Goal: Task Accomplishment & Management: Manage account settings

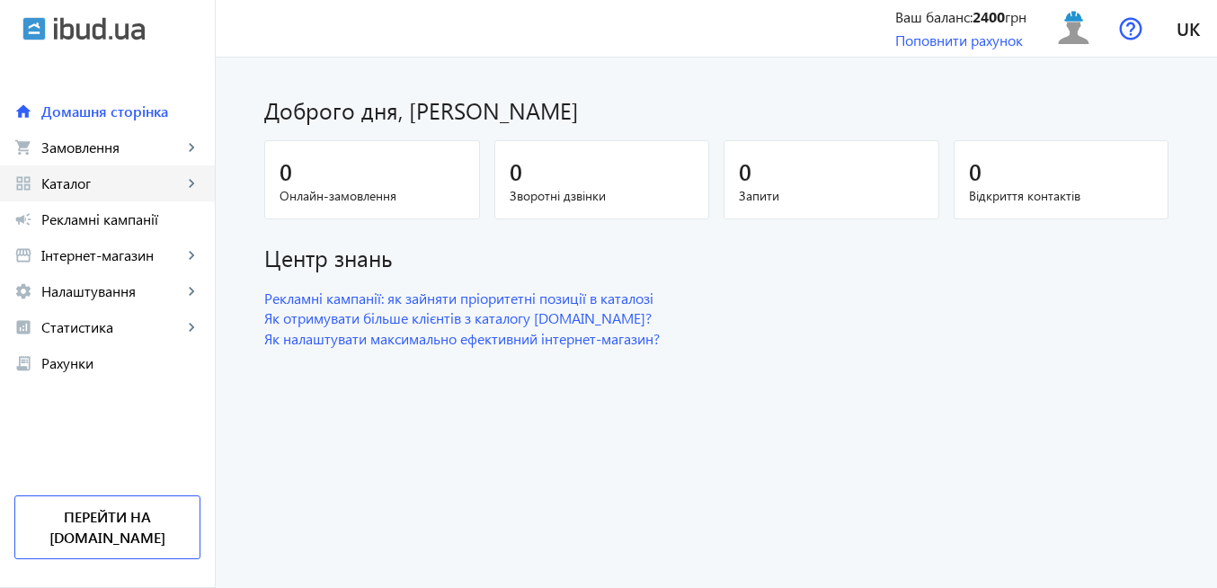
click at [100, 188] on span "Каталог" at bounding box center [111, 183] width 141 height 18
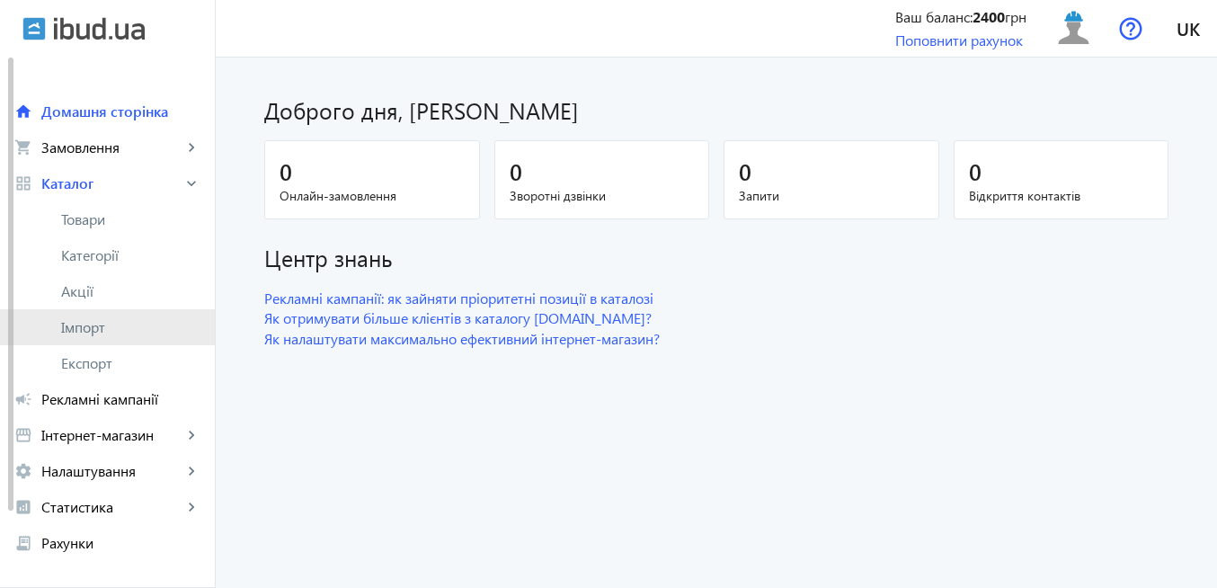
click at [110, 333] on span "Імпорт" at bounding box center [130, 327] width 139 height 18
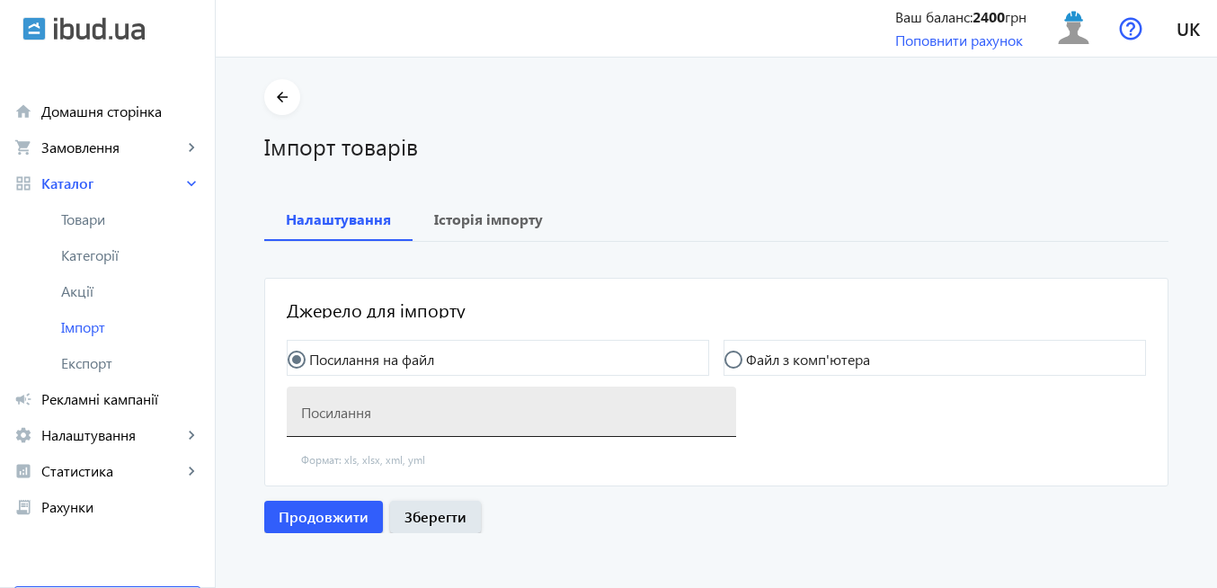
scroll to position [5, 0]
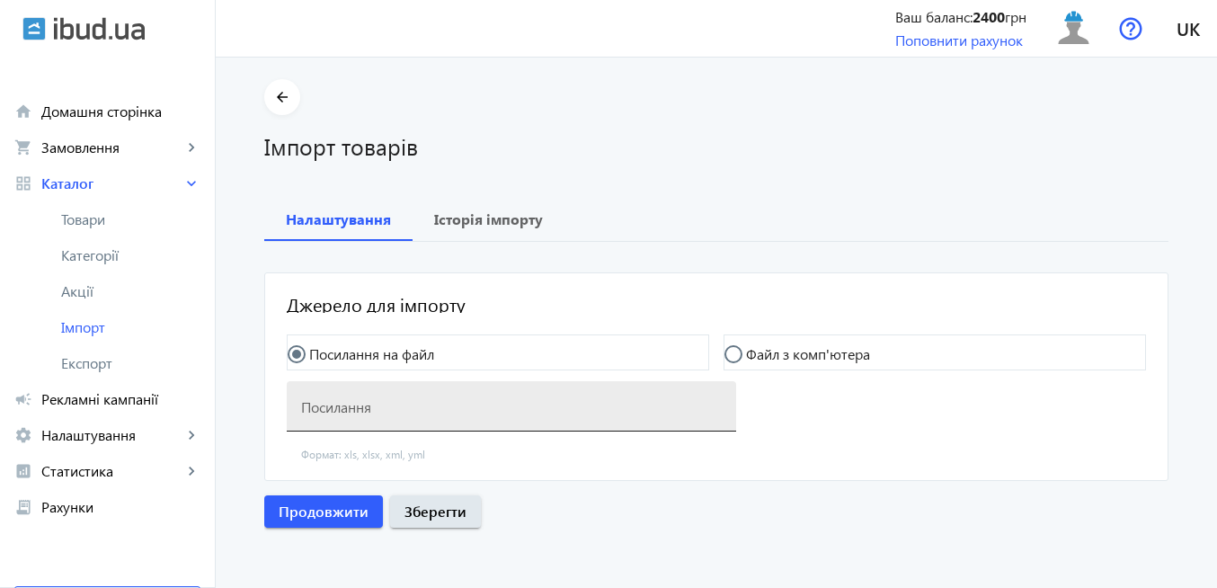
click at [315, 414] on mat-label "Посилання" at bounding box center [336, 405] width 70 height 19
click at [315, 414] on input "Посилання" at bounding box center [511, 412] width 421 height 19
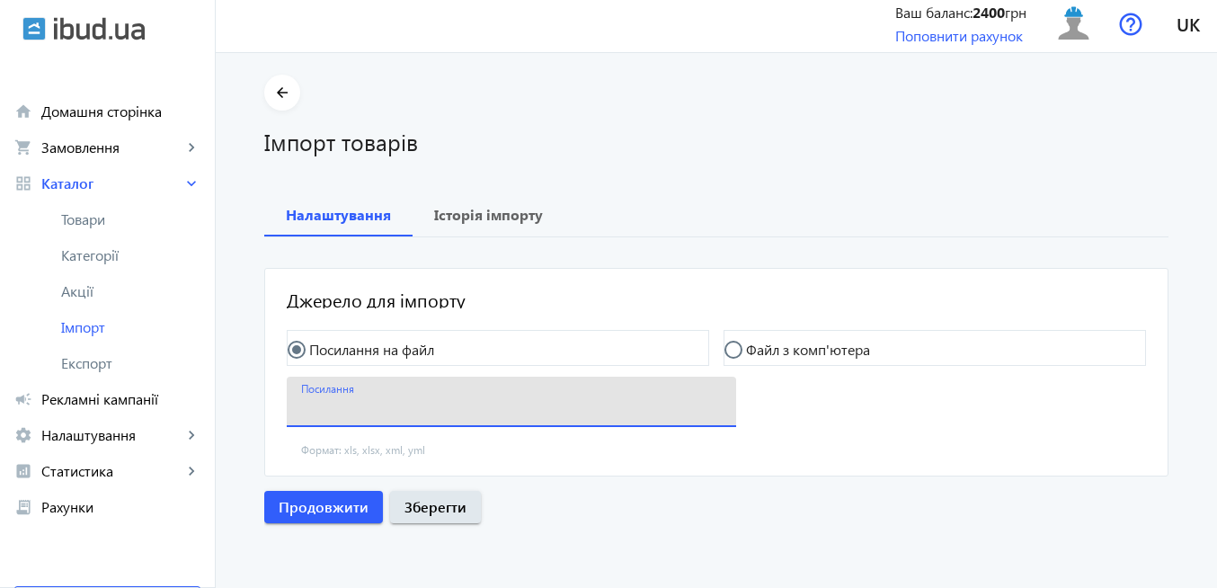
scroll to position [6, 0]
click at [330, 398] on input "Посилання" at bounding box center [511, 405] width 421 height 19
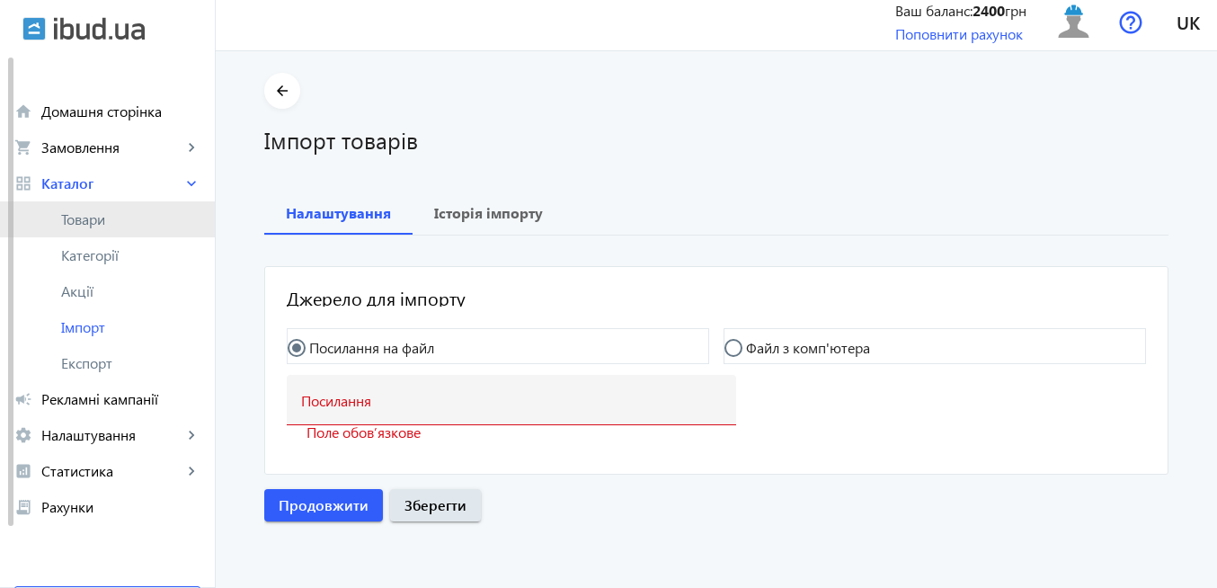
click at [120, 218] on span "Товари" at bounding box center [130, 219] width 139 height 18
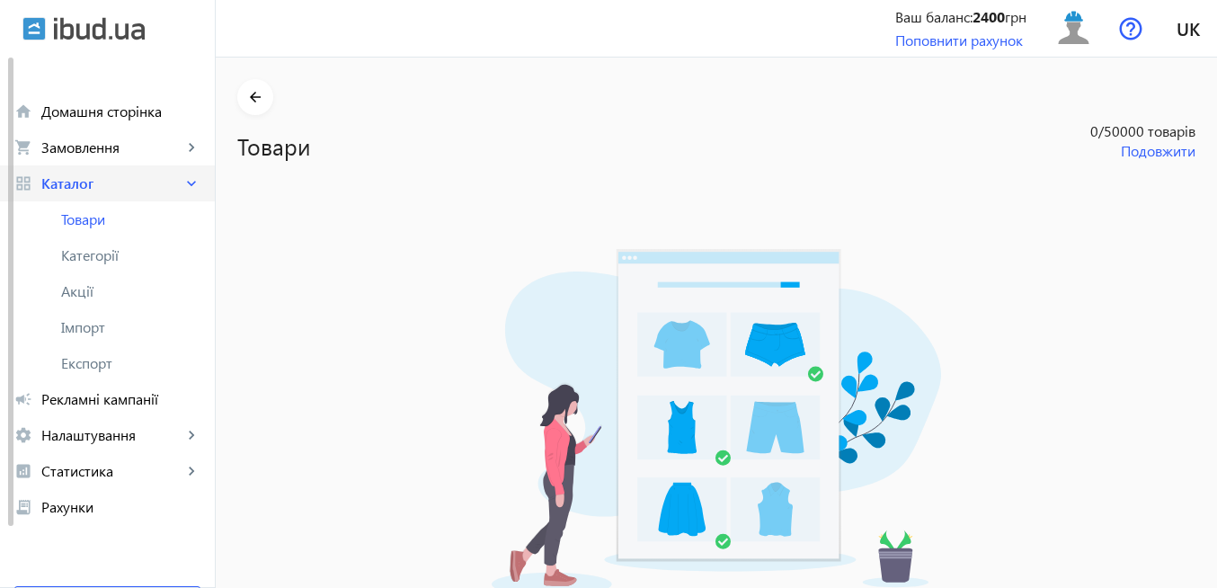
click at [85, 181] on span "Каталог" at bounding box center [111, 183] width 141 height 18
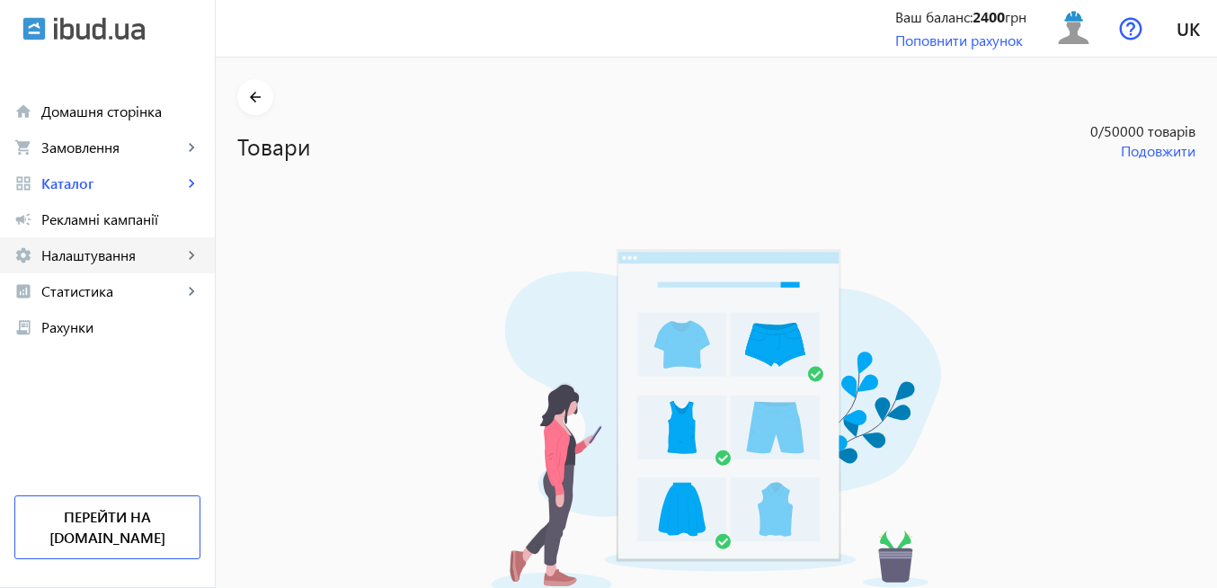
click at [81, 257] on span "Налаштування" at bounding box center [111, 255] width 141 height 18
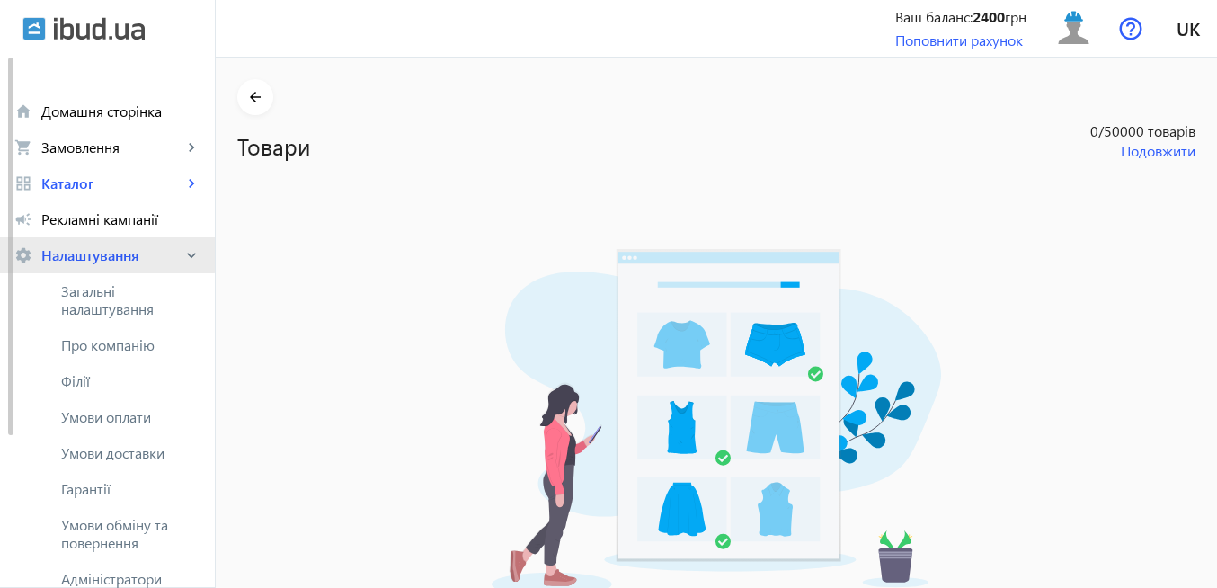
click at [84, 251] on span "Налаштування" at bounding box center [111, 255] width 141 height 18
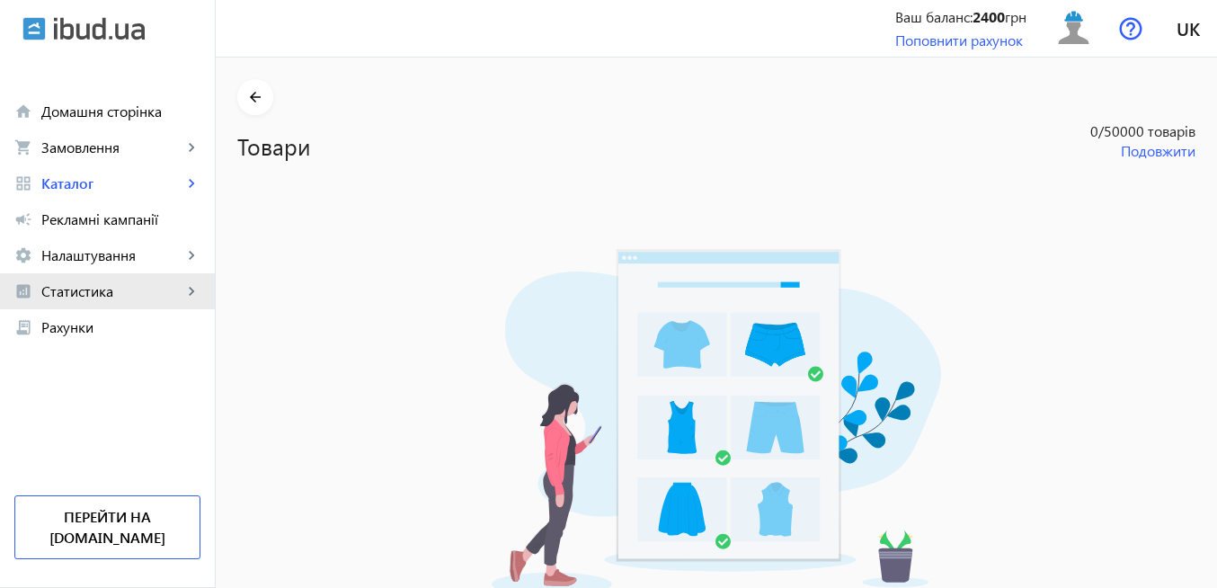
click at [130, 298] on span "Статистика" at bounding box center [111, 291] width 141 height 18
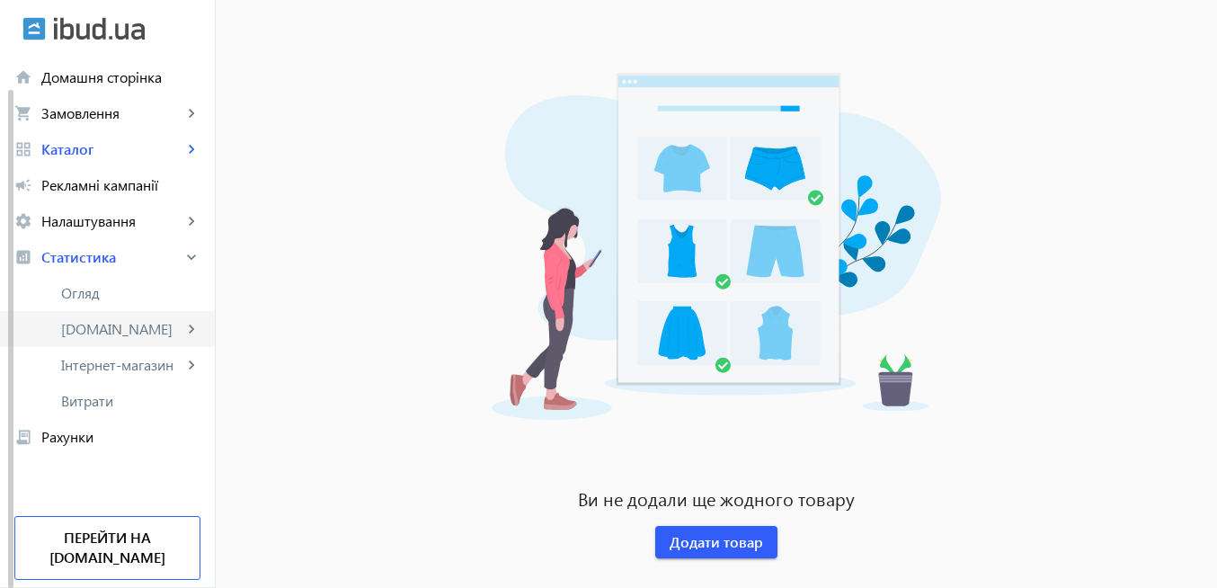
scroll to position [208, 0]
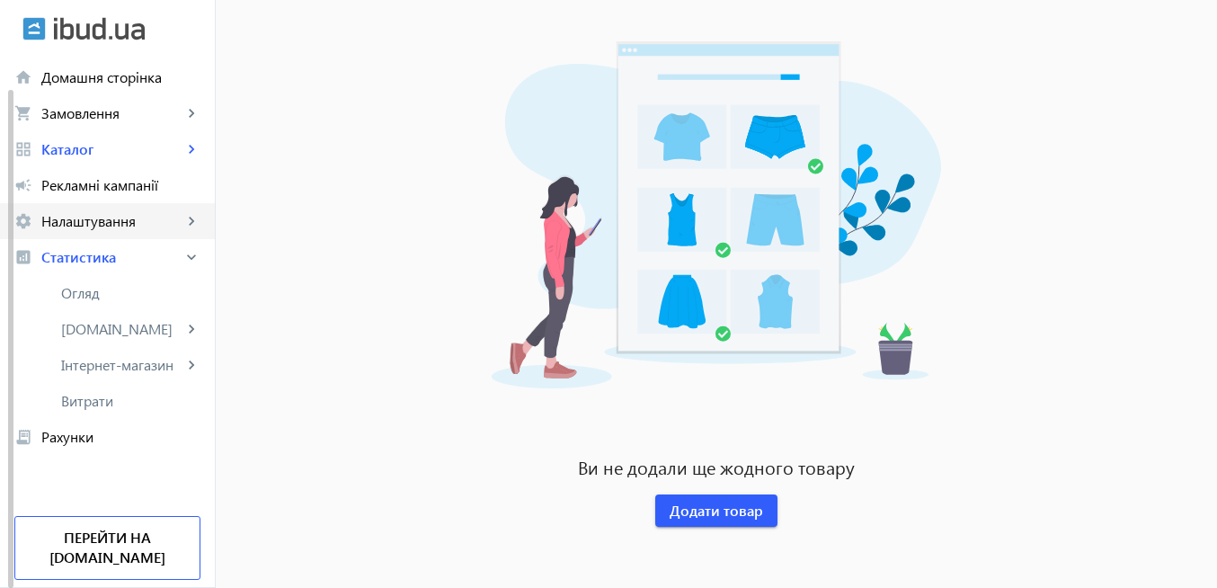
click at [87, 222] on span "Налаштування" at bounding box center [111, 221] width 141 height 18
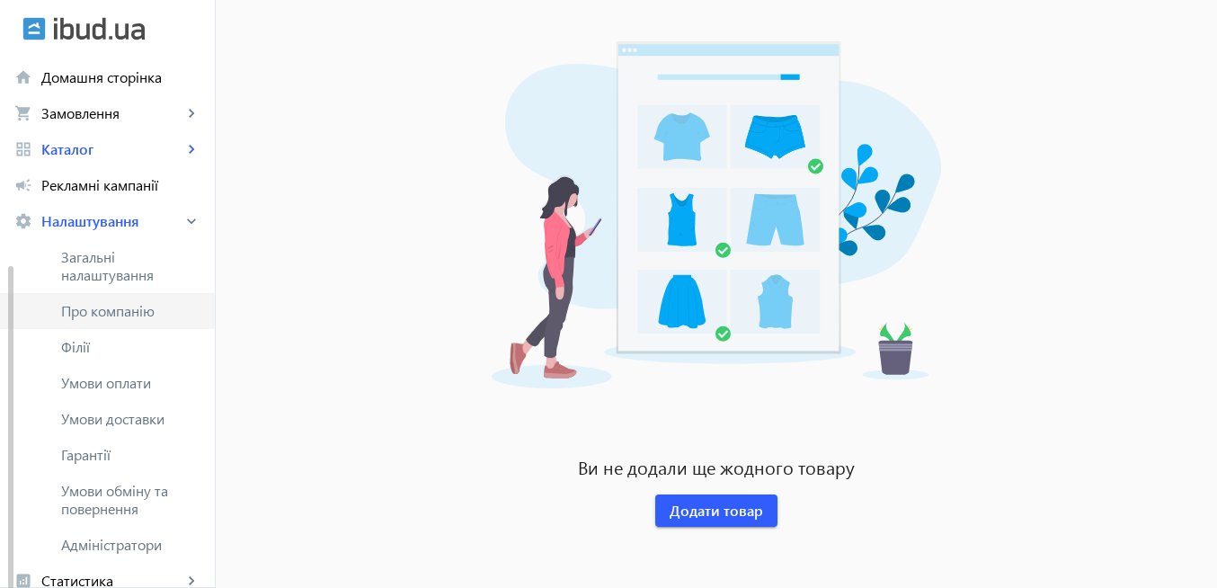
scroll to position [214, 0]
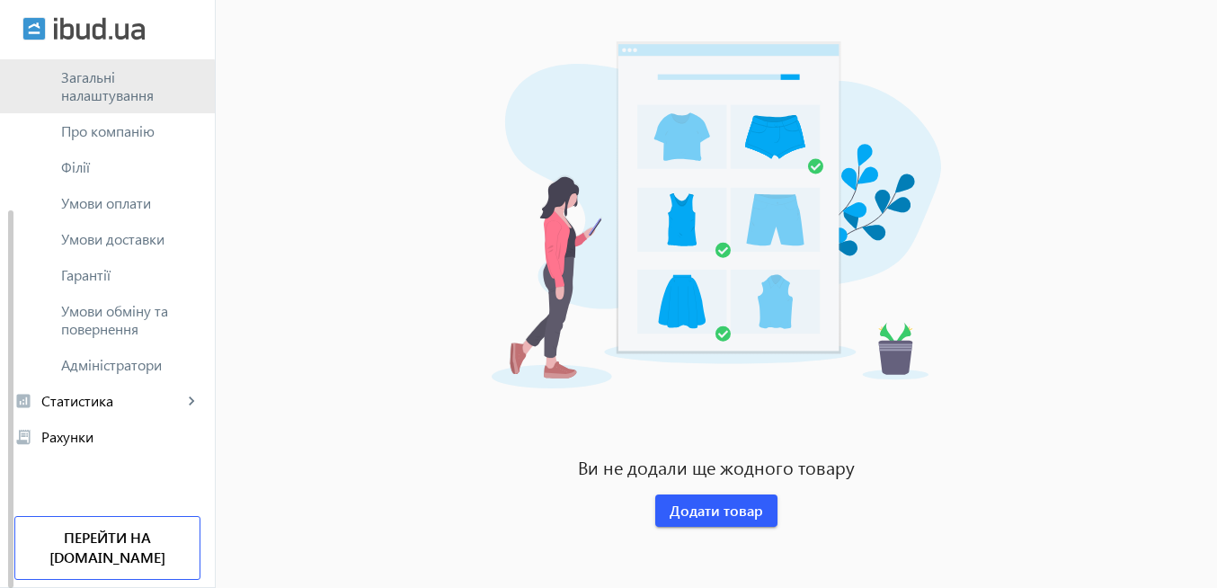
click at [74, 89] on span "Загальні налаштування" at bounding box center [130, 86] width 139 height 36
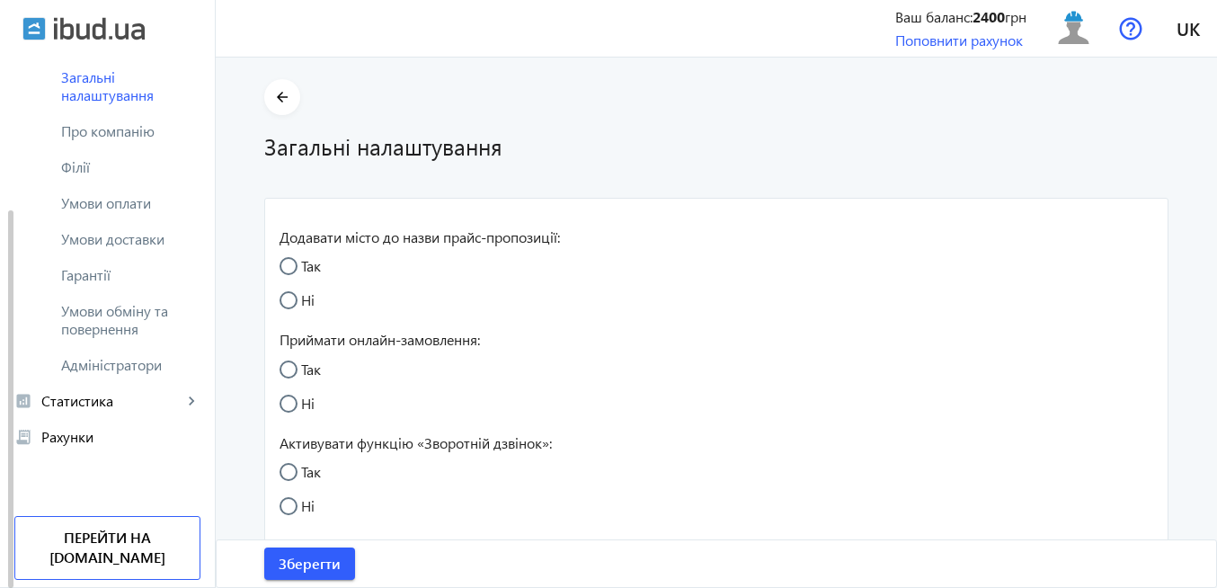
radio input "true"
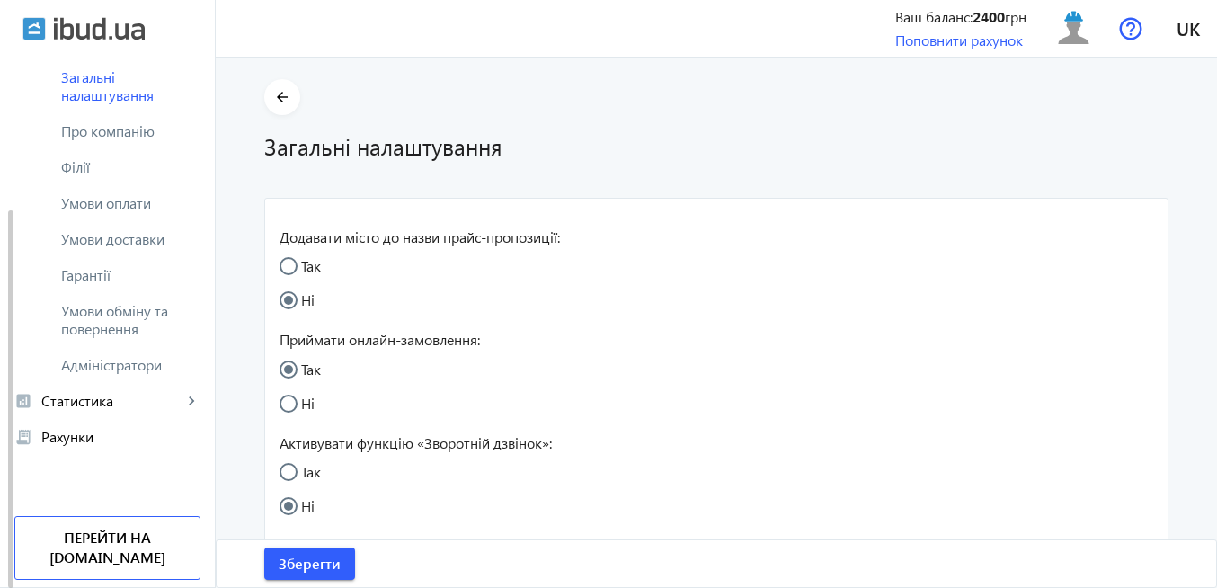
radio input "true"
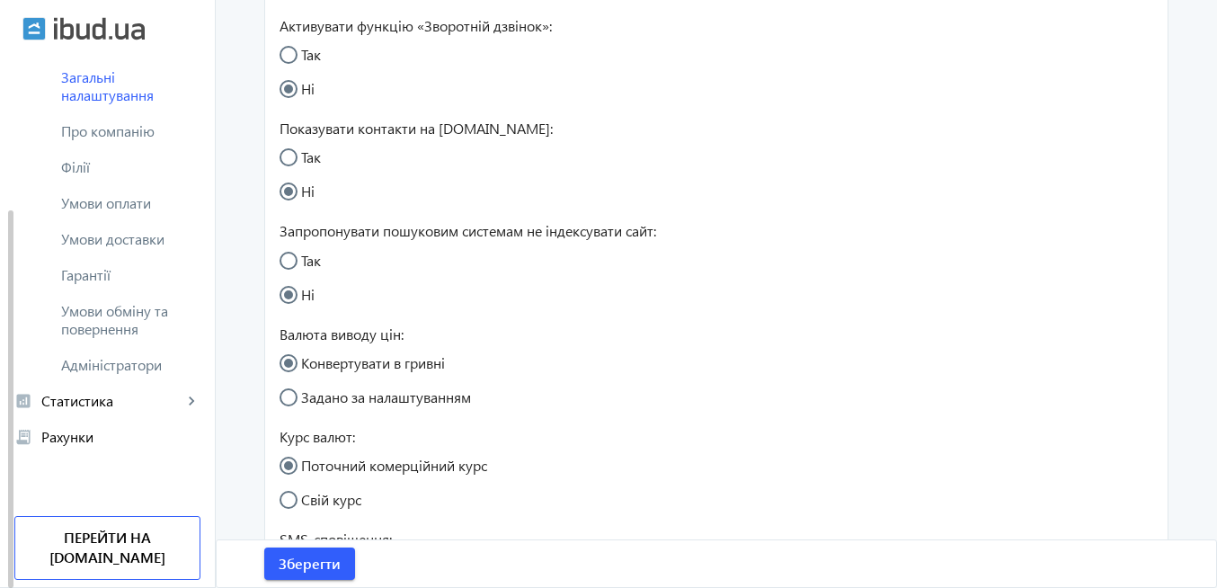
scroll to position [37, 0]
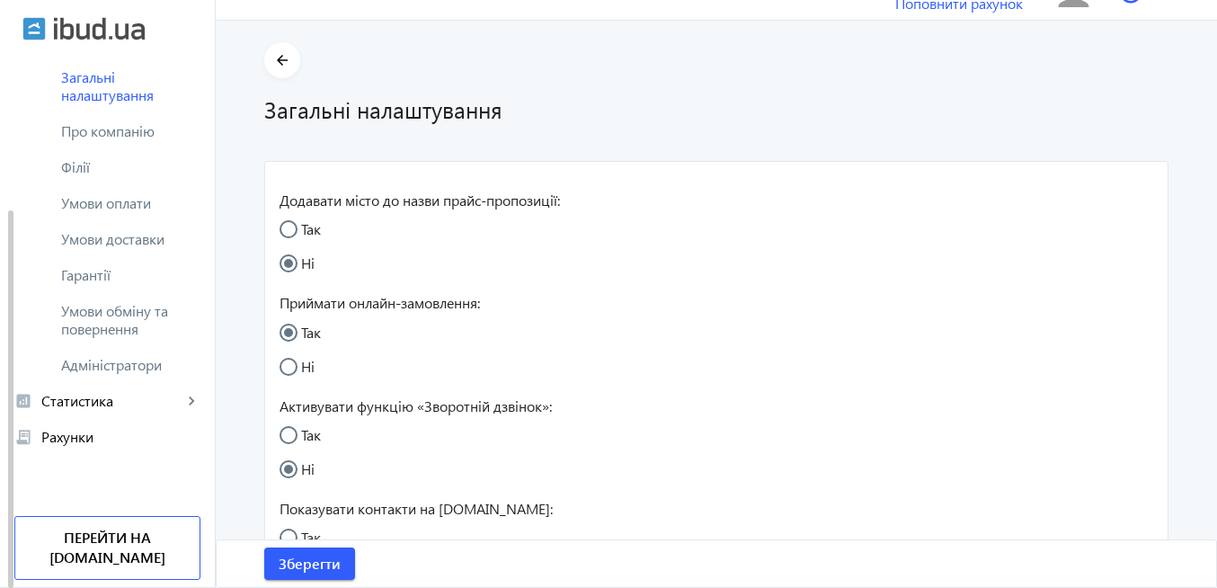
click at [282, 432] on input "Так" at bounding box center [298, 444] width 36 height 36
radio input "true"
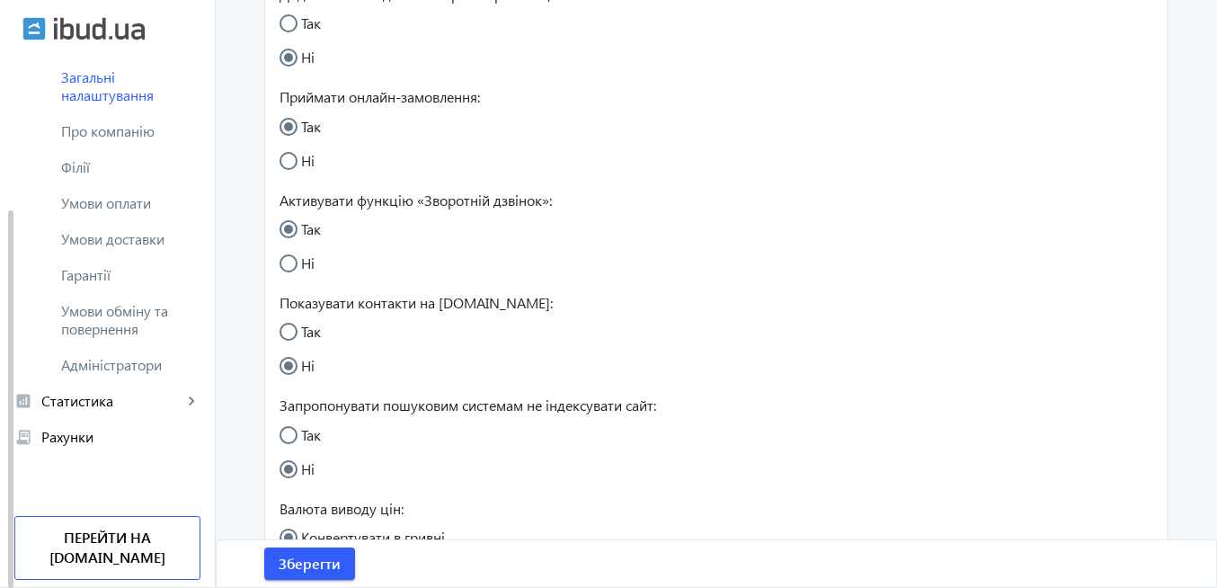
scroll to position [253, 0]
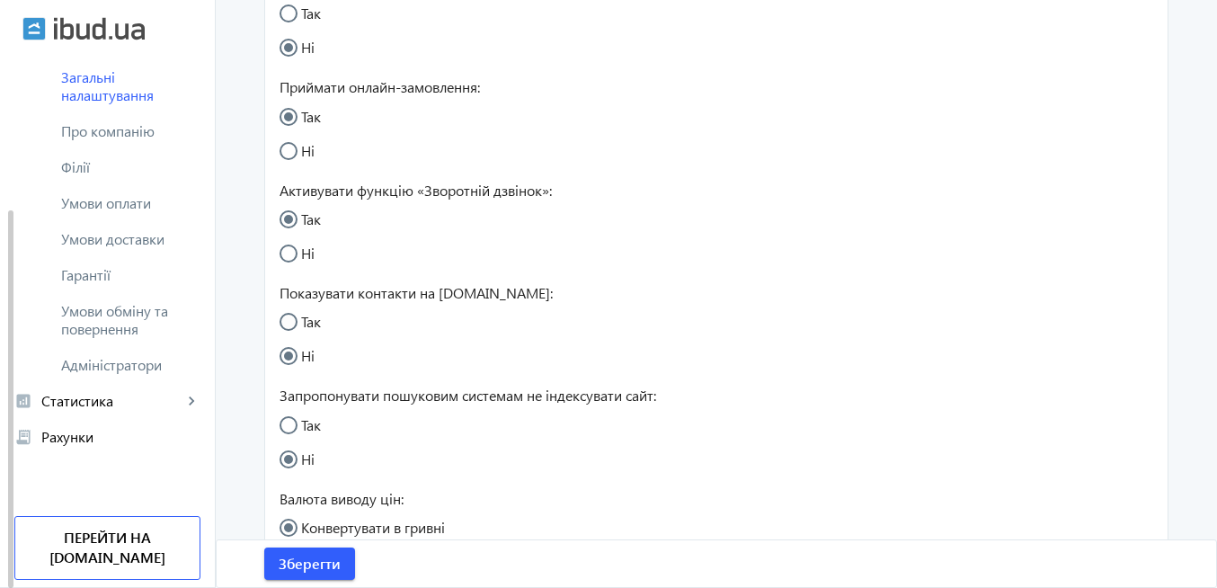
click at [288, 314] on input "Так" at bounding box center [298, 331] width 36 height 36
radio input "true"
click at [315, 567] on span "Зберегти" at bounding box center [310, 564] width 62 height 20
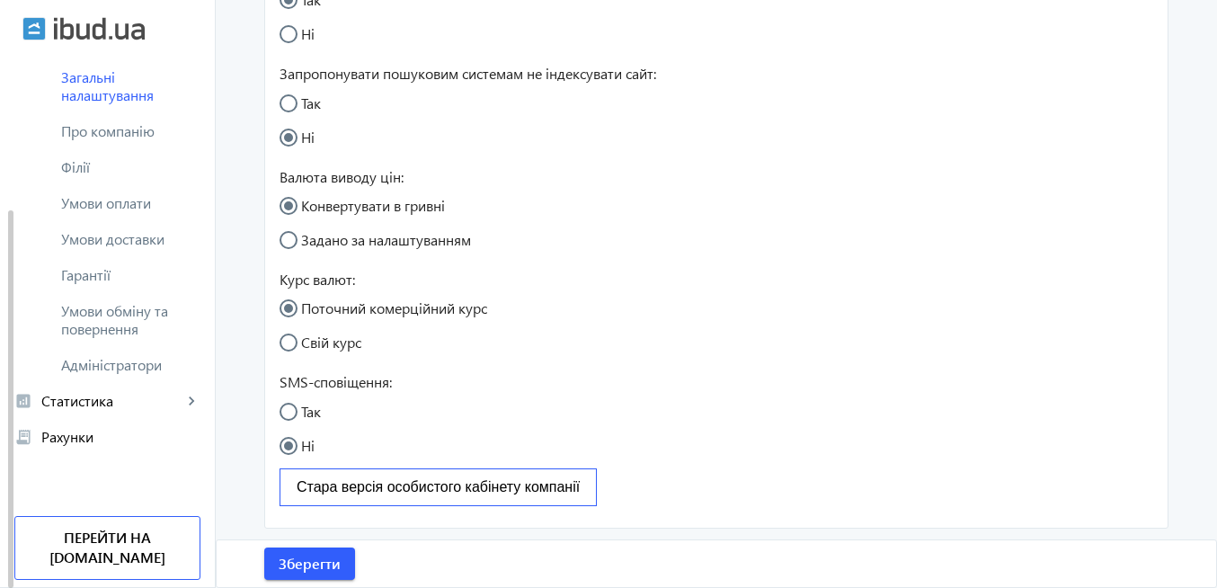
scroll to position [576, 0]
click at [508, 488] on span "Стара версія особистого кабінету компанії" at bounding box center [438, 484] width 283 height 15
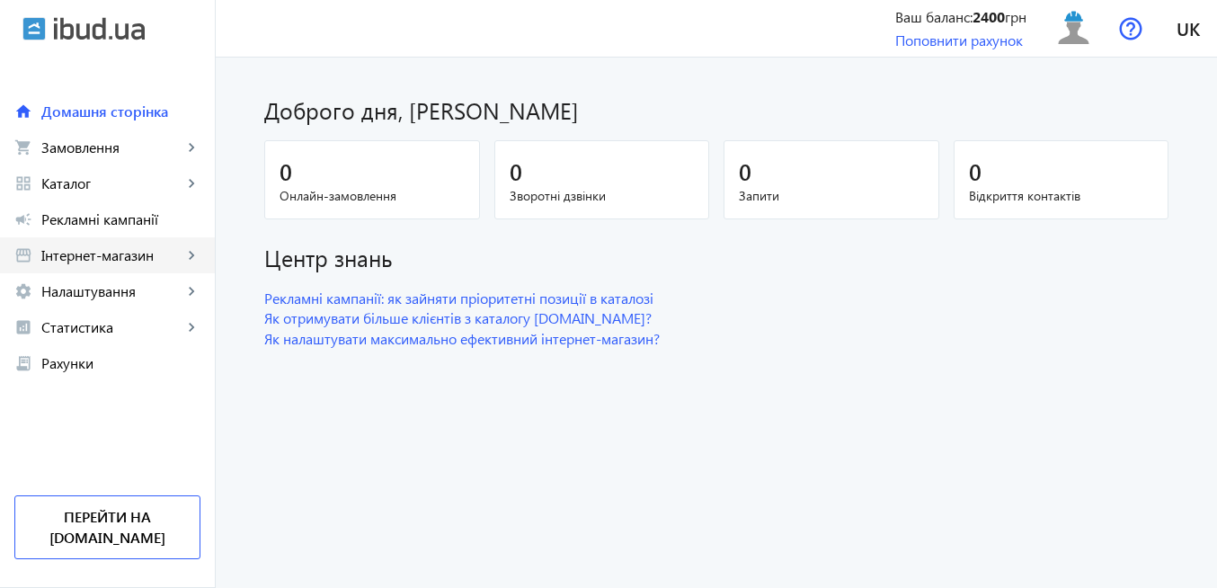
click at [140, 257] on span "Інтернет-магазин" at bounding box center [111, 255] width 141 height 18
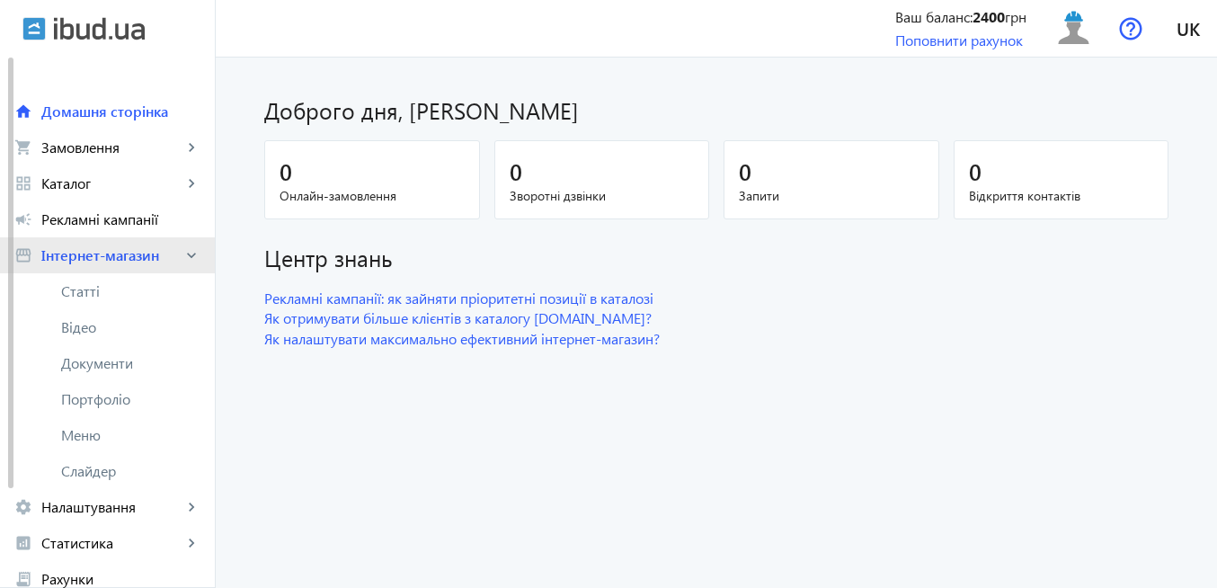
click at [117, 265] on link "storefront Інтернет-магазин keyboard_arrow_right" at bounding box center [107, 255] width 215 height 36
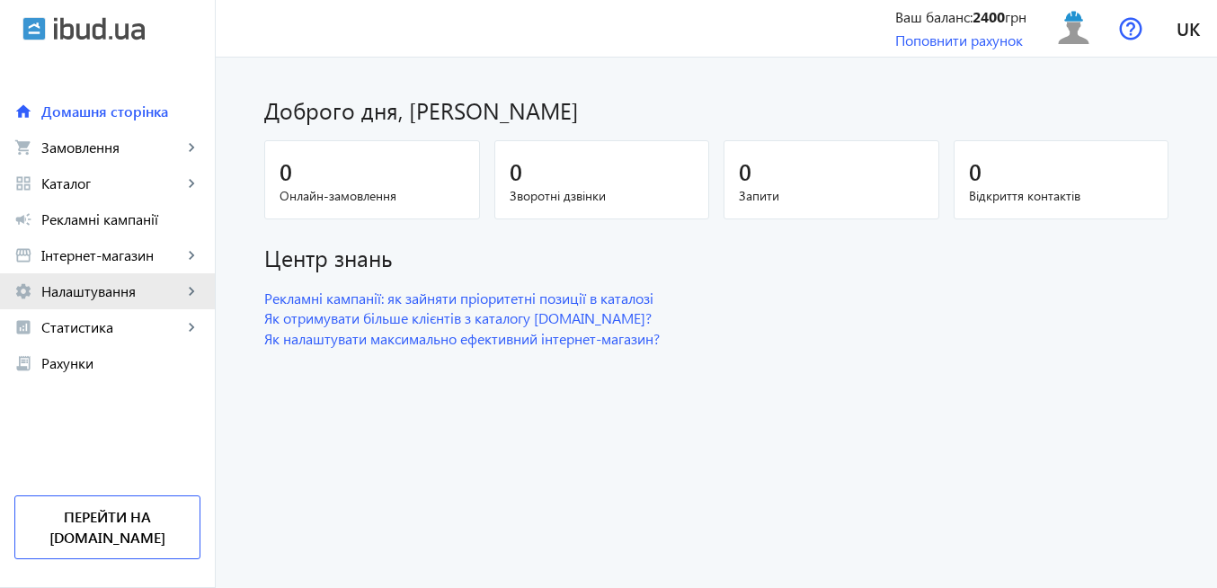
click at [120, 293] on span "Налаштування" at bounding box center [111, 291] width 141 height 18
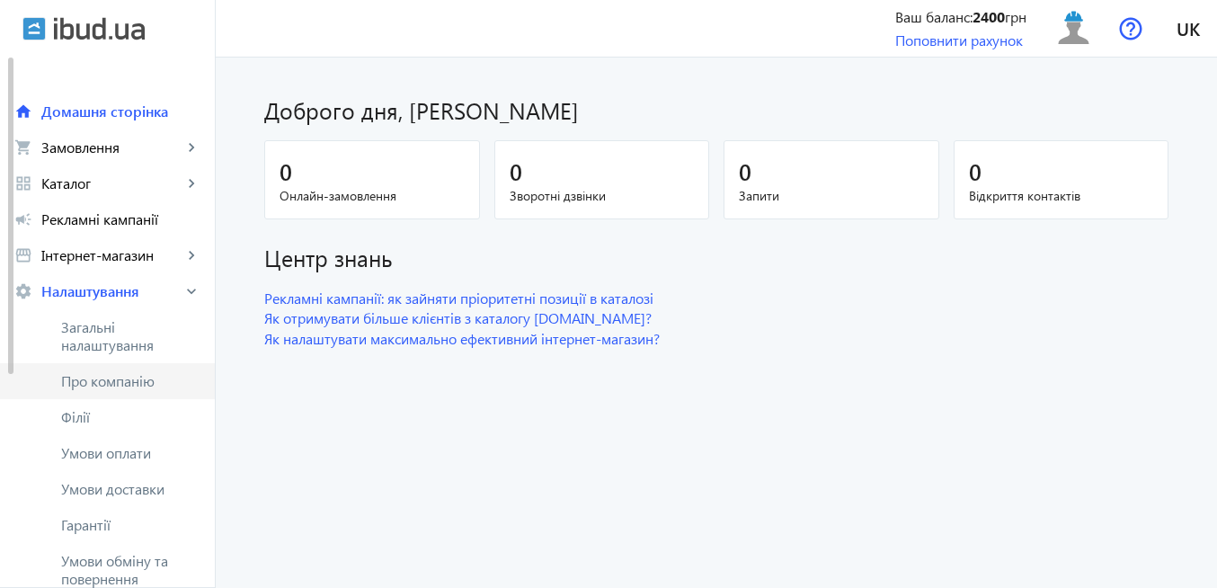
click at [120, 378] on span "Про компанію" at bounding box center [130, 381] width 139 height 18
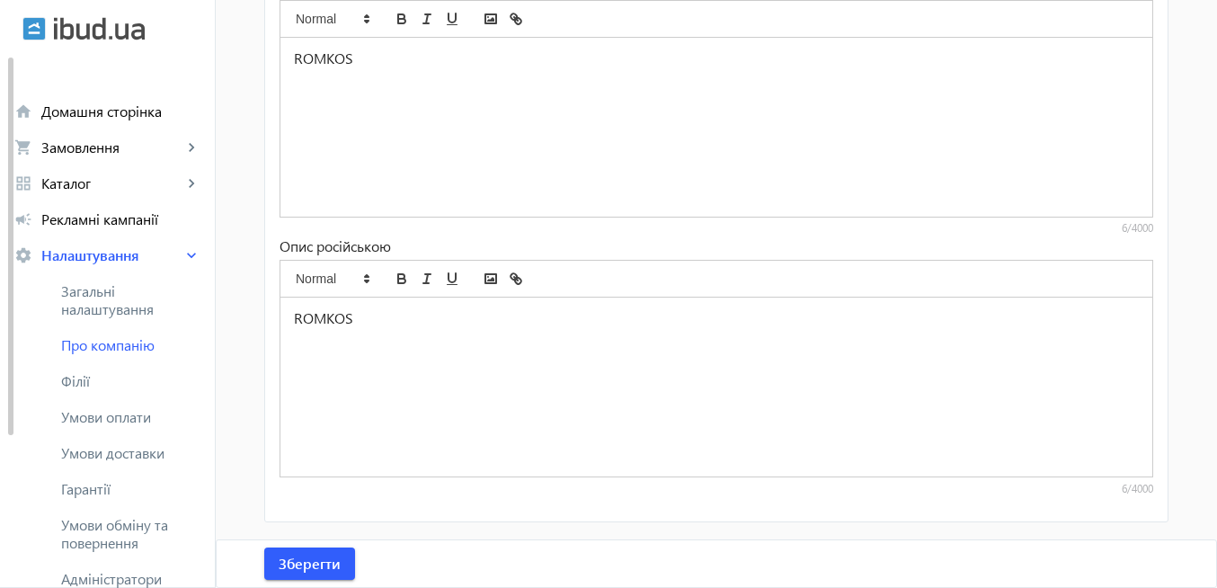
scroll to position [19, 0]
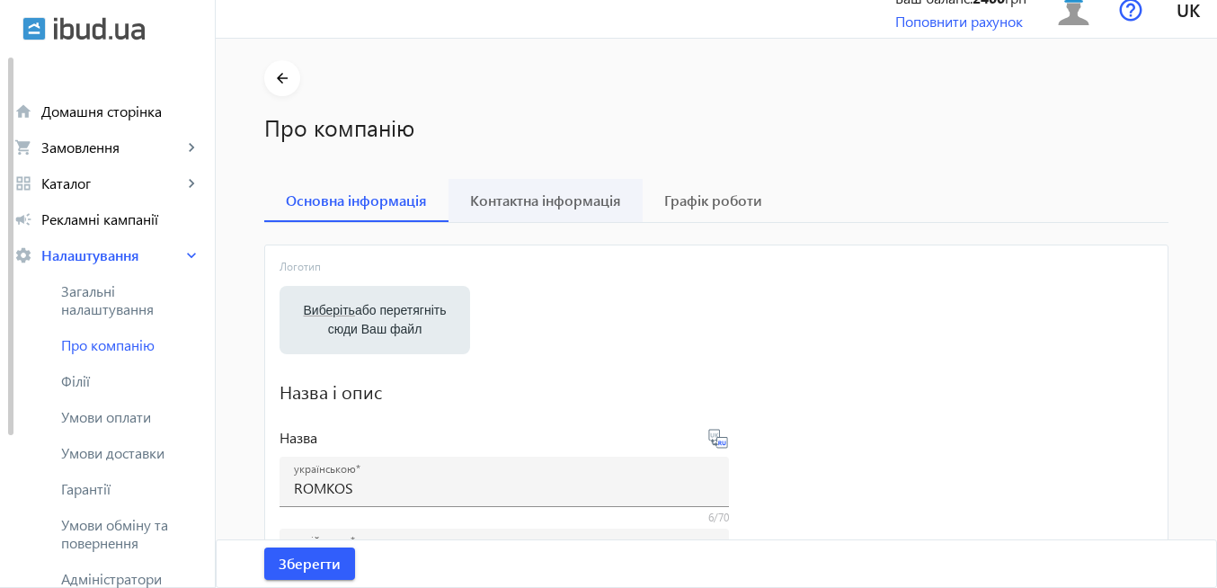
click at [538, 203] on span "Контактна інформація" at bounding box center [545, 200] width 151 height 14
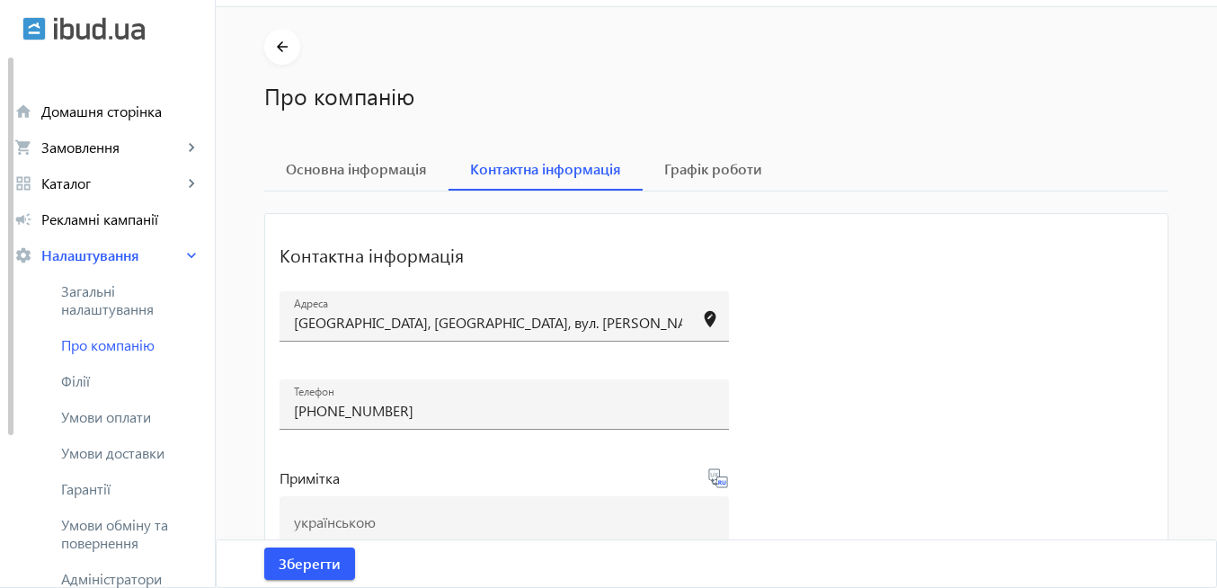
scroll to position [0, 0]
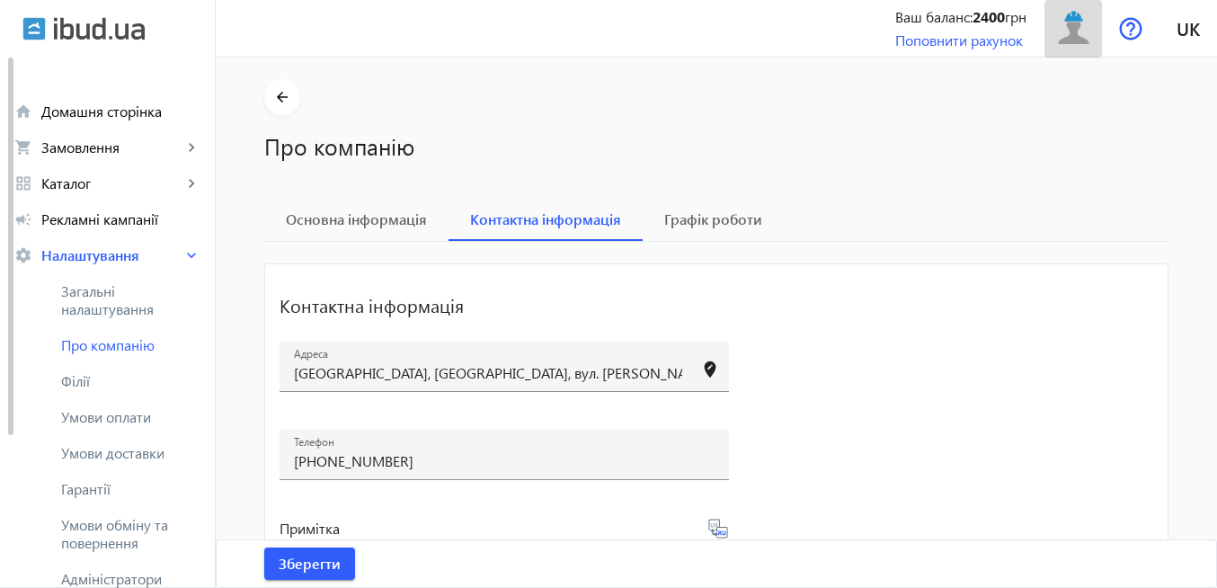
click at [1062, 32] on img at bounding box center [1074, 28] width 40 height 40
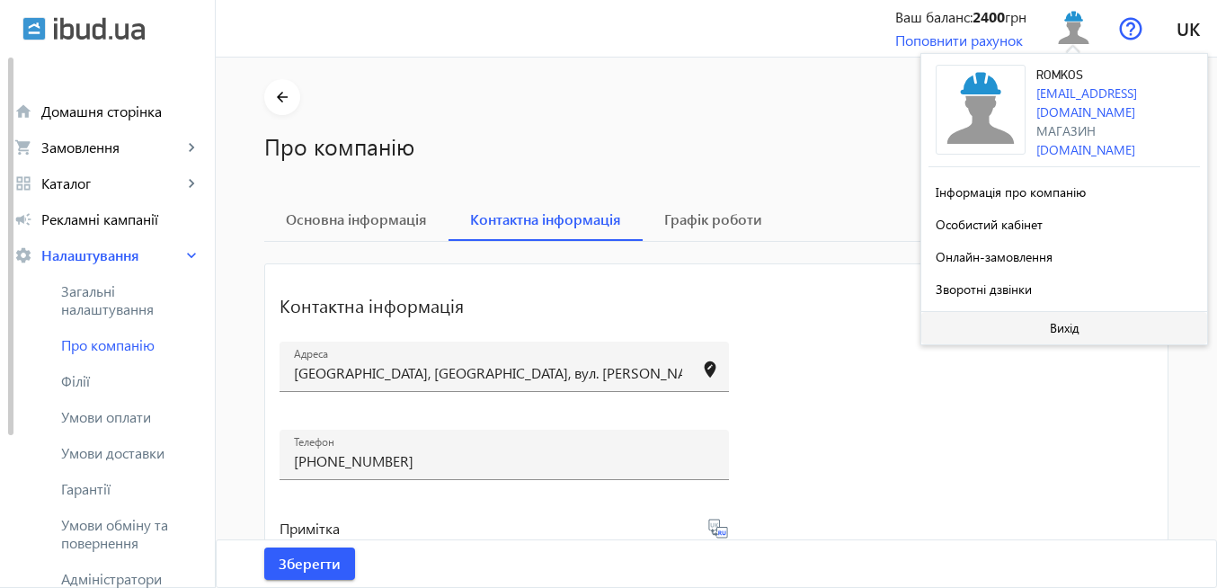
click at [1057, 327] on span "Вихід" at bounding box center [1065, 328] width 30 height 14
